Goal: Obtain resource: Download file/media

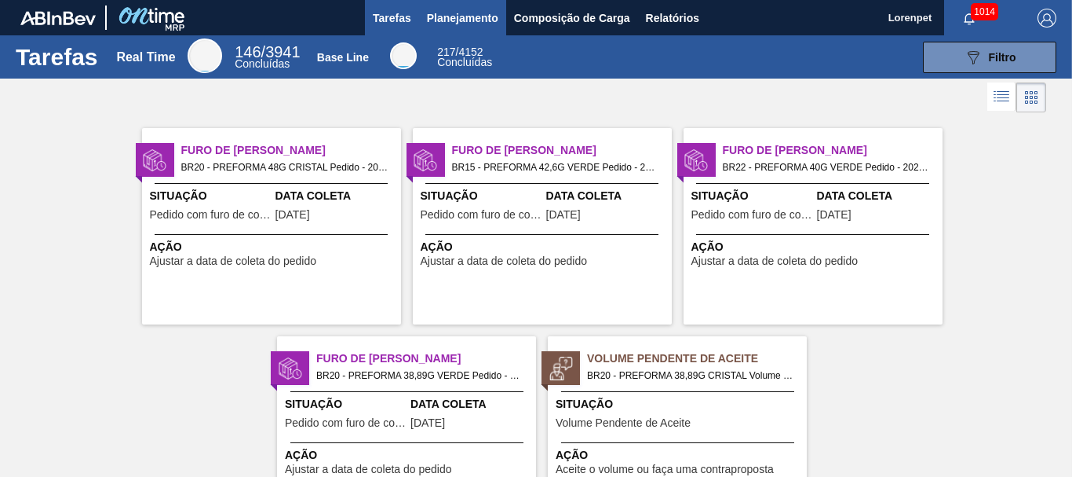
click at [484, 17] on span "Planejamento" at bounding box center [462, 18] width 71 height 19
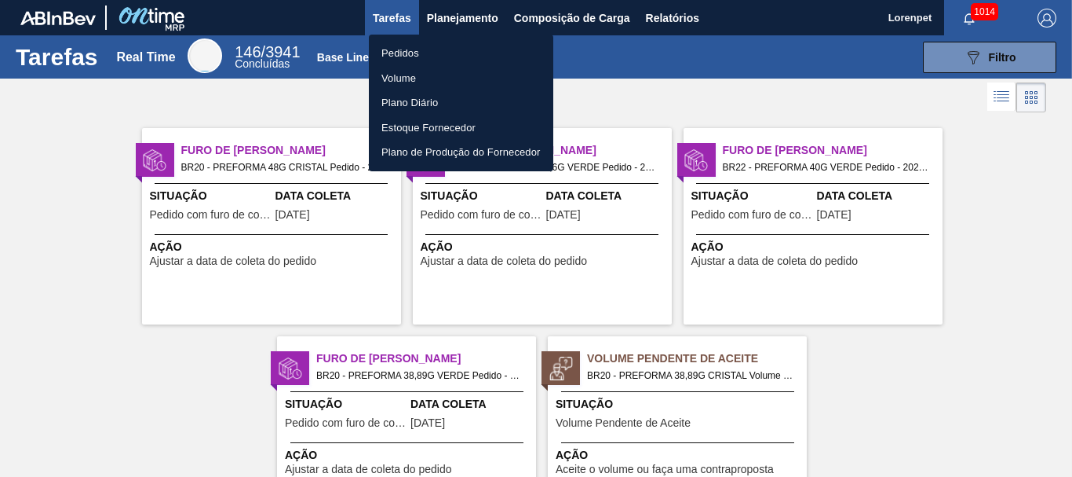
click at [661, 14] on div at bounding box center [536, 238] width 1072 height 477
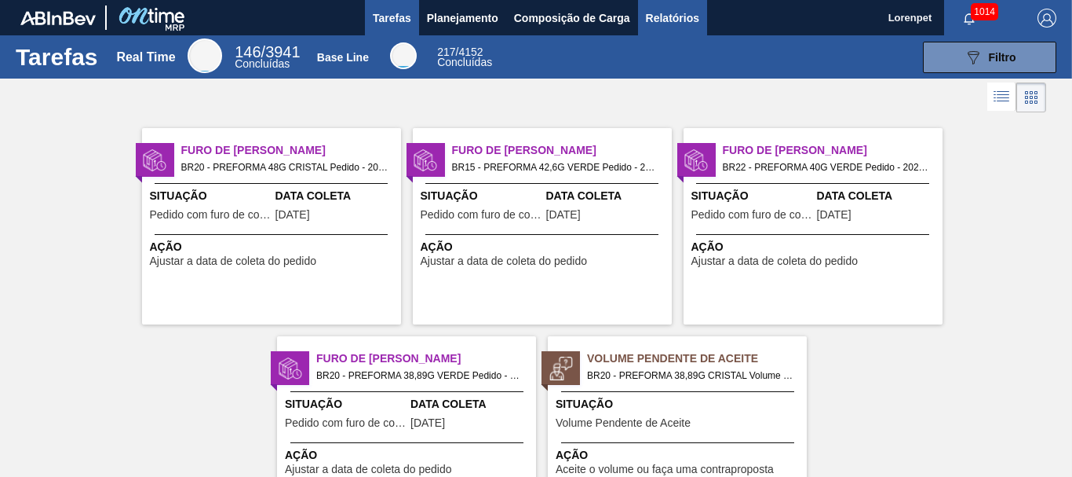
click at [675, 24] on span "Relatórios" at bounding box center [672, 18] width 53 height 19
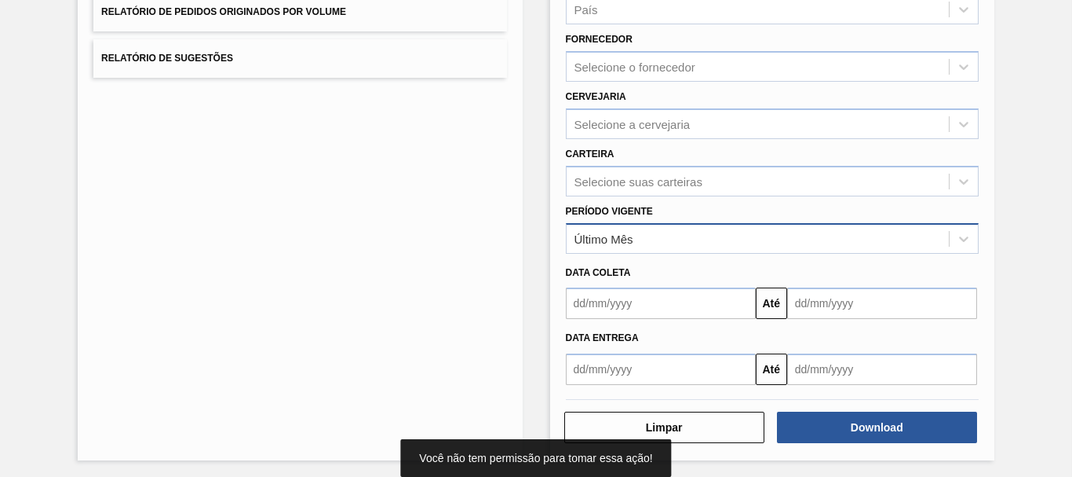
scroll to position [250, 0]
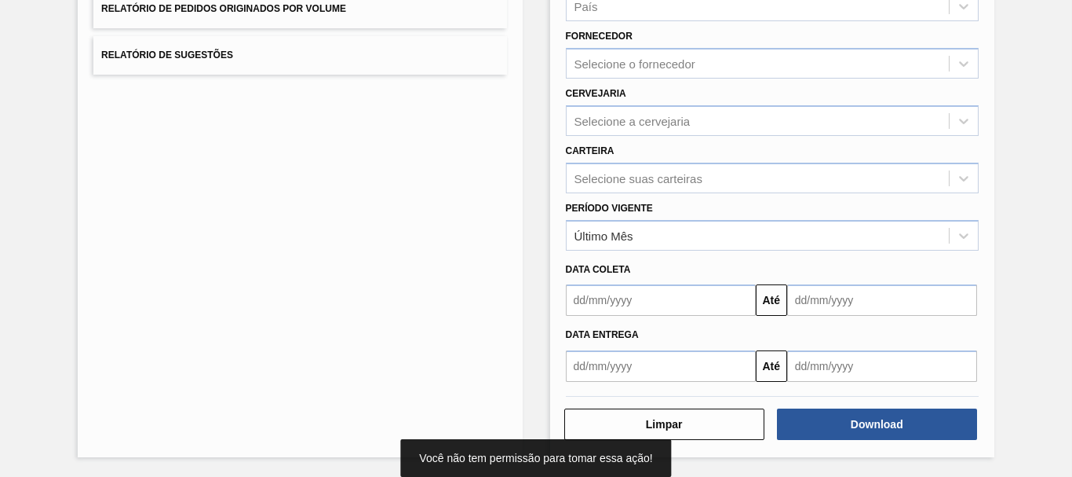
click at [657, 296] on input "text" at bounding box center [661, 299] width 190 height 31
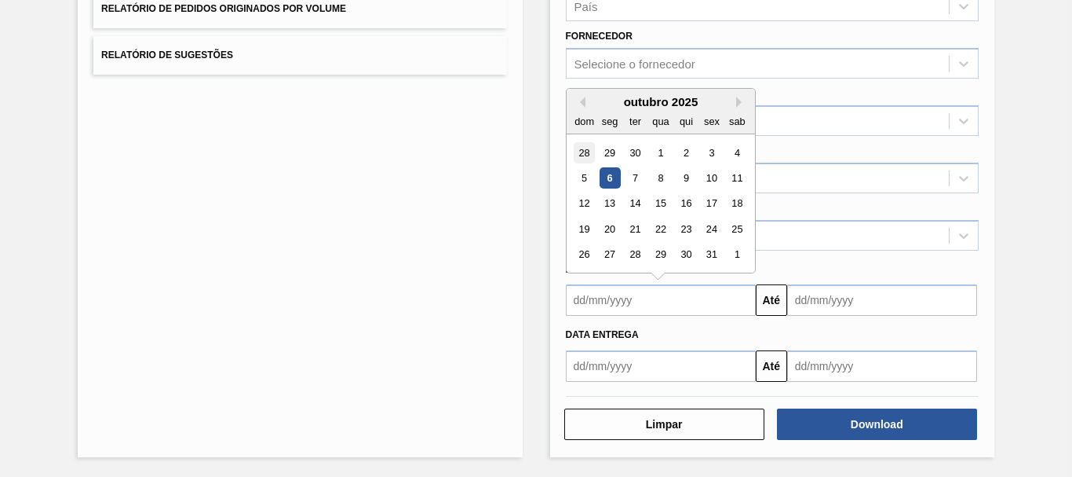
click at [582, 154] on div "28" at bounding box center [584, 152] width 21 height 21
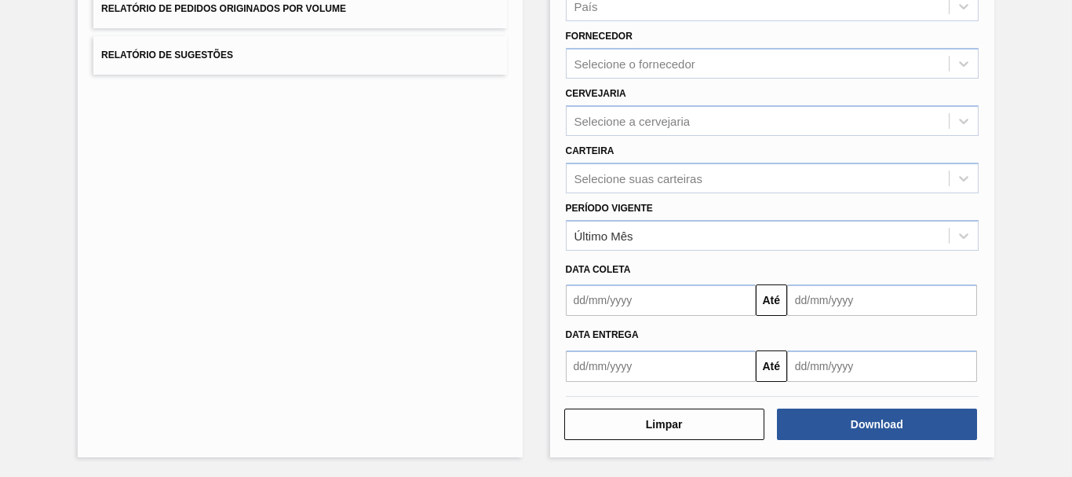
type input "[DATE]"
click at [819, 290] on input "text" at bounding box center [882, 299] width 190 height 31
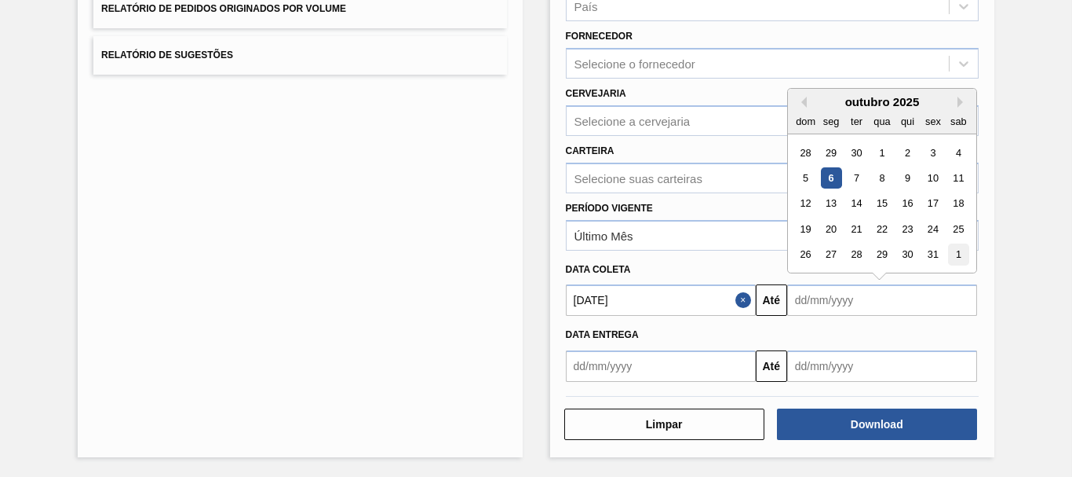
click at [955, 258] on div "1" at bounding box center [958, 254] width 21 height 21
type input "[DATE]"
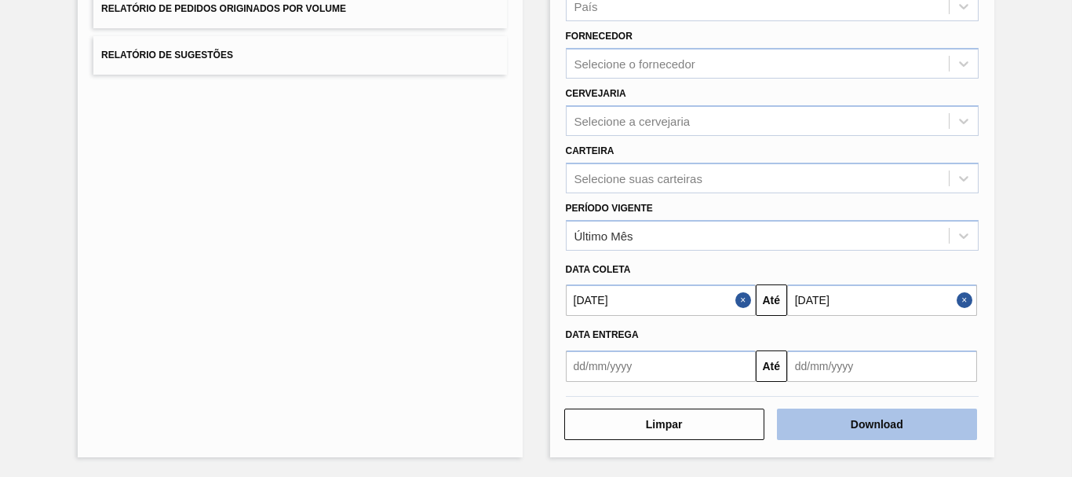
click at [872, 430] on button "Download" at bounding box center [877, 423] width 200 height 31
